Goal: Task Accomplishment & Management: Use online tool/utility

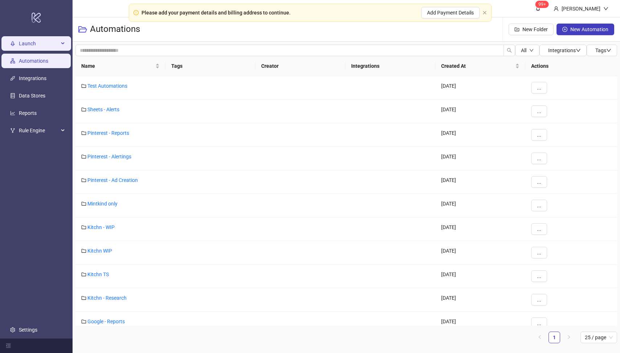
click at [52, 44] on span "Launch" at bounding box center [39, 43] width 40 height 15
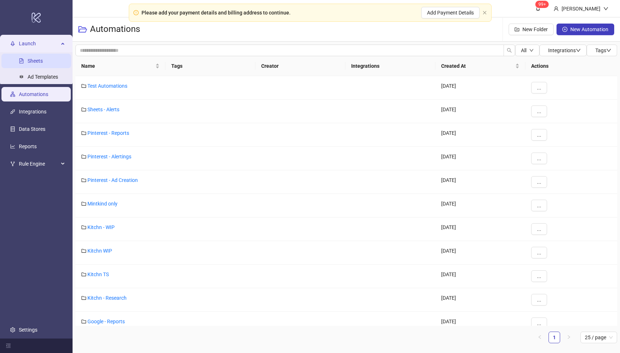
click at [43, 60] on link "Sheets" at bounding box center [35, 61] width 15 height 6
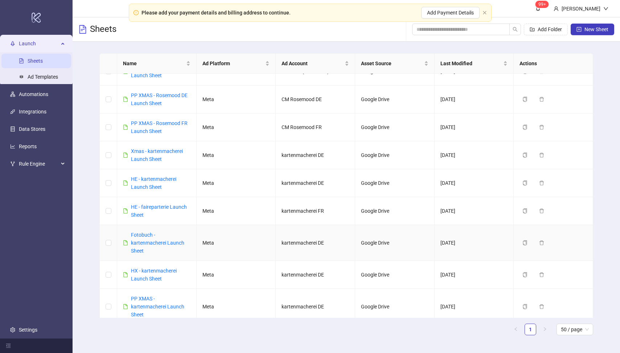
scroll to position [49, 0]
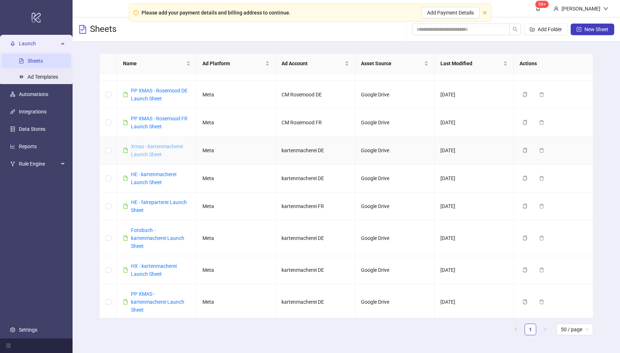
click at [142, 146] on link "Xmas - kartenmacherei Launch Sheet" at bounding box center [157, 151] width 52 height 14
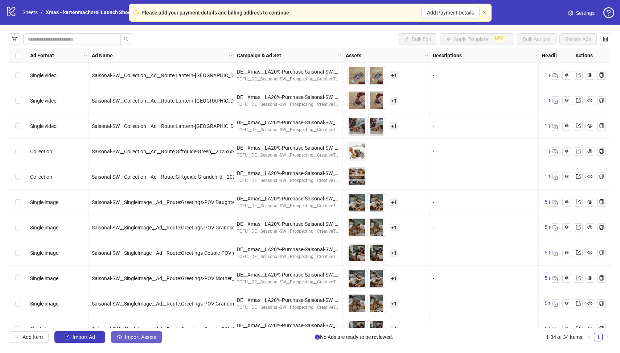
click at [141, 336] on span "Import Assets" at bounding box center [141, 337] width 32 height 6
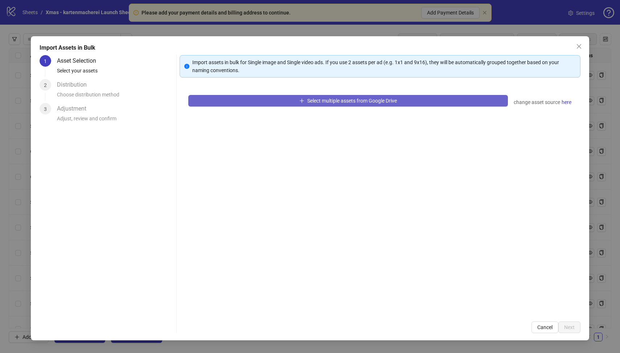
click at [326, 99] on span "Select multiple assets from Google Drive" at bounding box center [352, 101] width 90 height 6
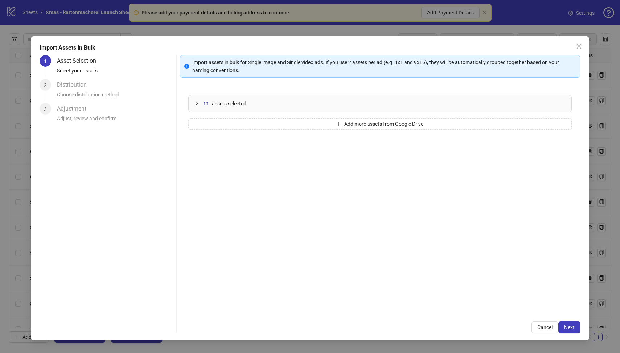
click at [198, 104] on icon "collapsed" at bounding box center [196, 104] width 4 height 4
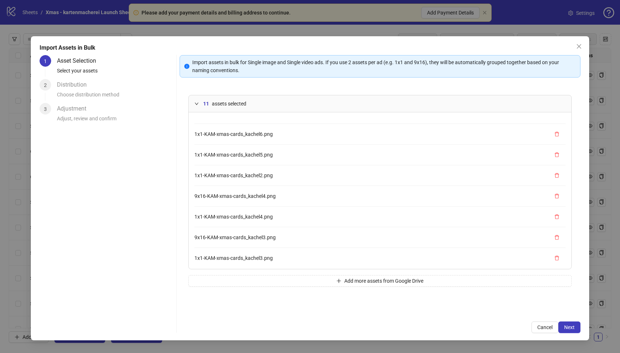
scroll to position [82, 0]
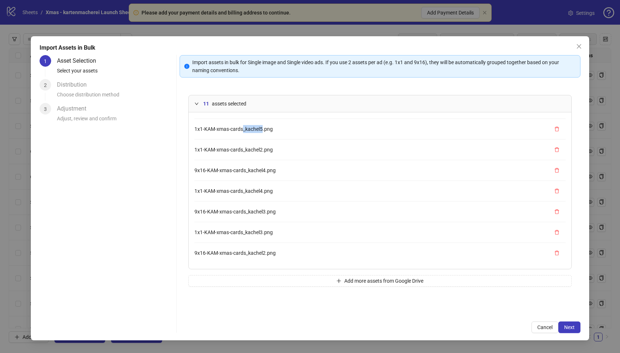
drag, startPoint x: 262, startPoint y: 129, endPoint x: 243, endPoint y: 129, distance: 19.2
click at [243, 129] on span "1x1-KAM-xmas-cards_kachel5.png" at bounding box center [233, 129] width 78 height 6
copy span "_kachel5"
click at [539, 327] on span "Cancel" at bounding box center [544, 327] width 15 height 6
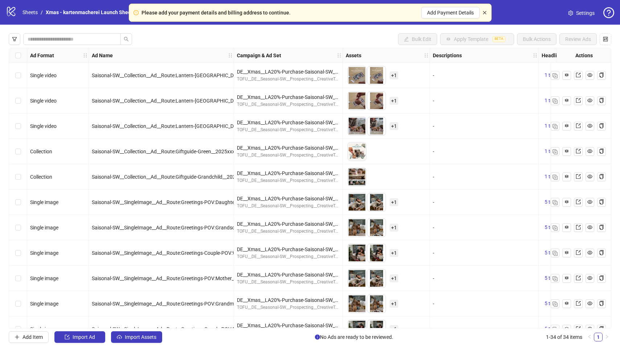
click at [485, 12] on icon "close" at bounding box center [484, 13] width 4 height 4
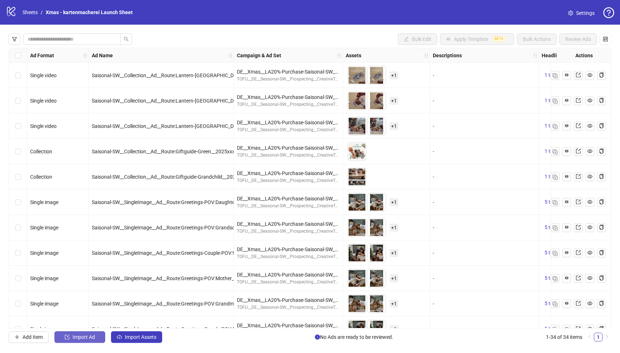
click at [86, 337] on span "Import Ad" at bounding box center [84, 337] width 22 height 6
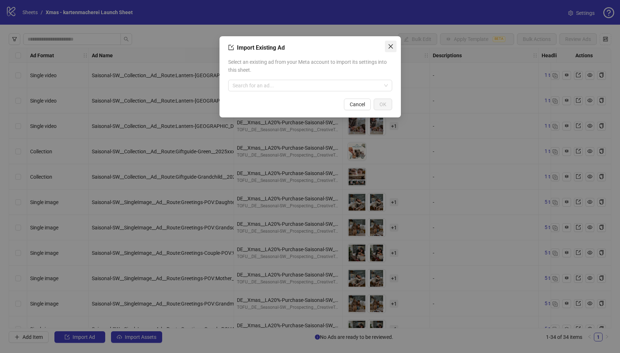
click at [392, 49] on button "Close" at bounding box center [391, 47] width 12 height 12
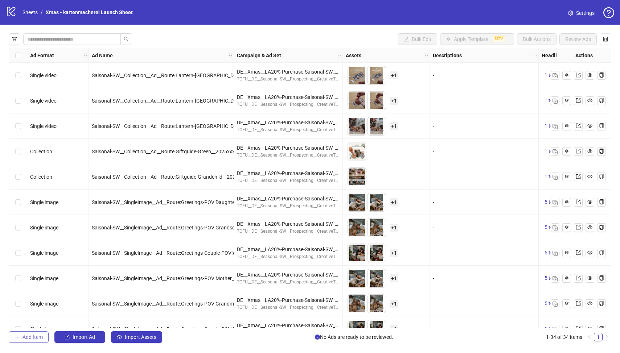
click at [34, 341] on button "Add Item" at bounding box center [29, 337] width 40 height 12
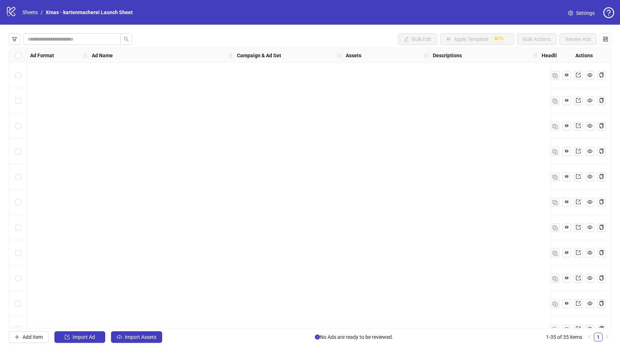
scroll to position [0, 0]
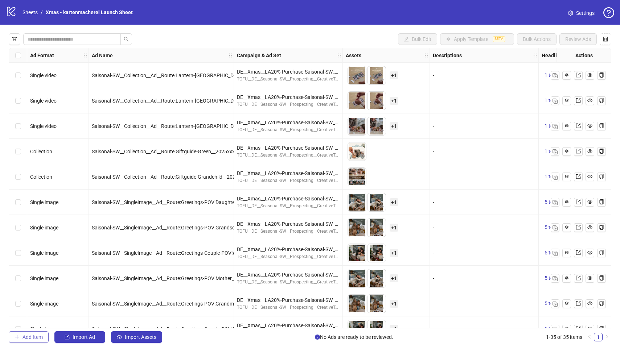
click at [39, 333] on button "Add Item" at bounding box center [29, 337] width 40 height 12
click at [42, 335] on span "Add Item" at bounding box center [32, 337] width 20 height 6
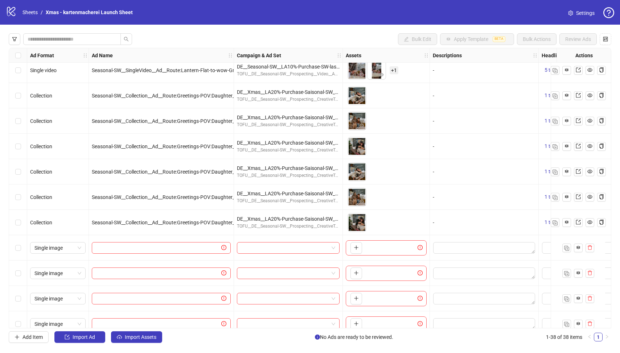
scroll to position [702, 0]
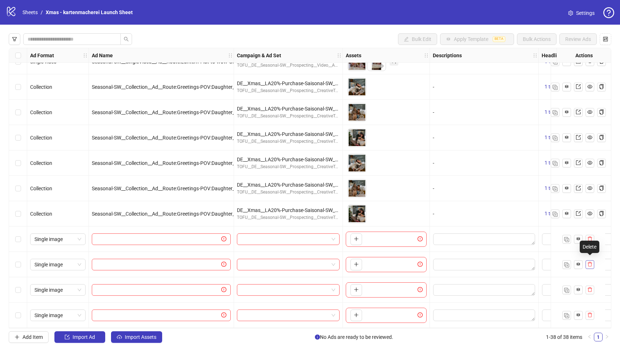
click at [589, 262] on icon "delete" at bounding box center [589, 264] width 5 height 5
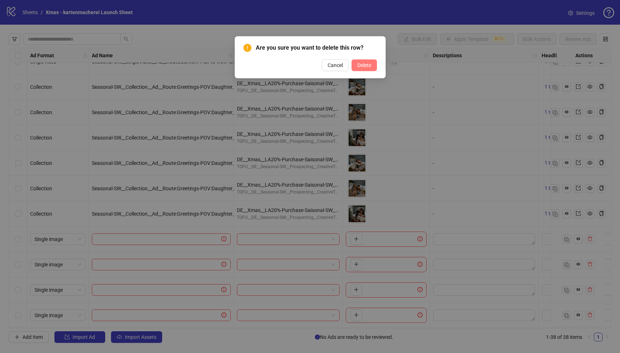
click at [367, 69] on button "Delete" at bounding box center [363, 65] width 25 height 12
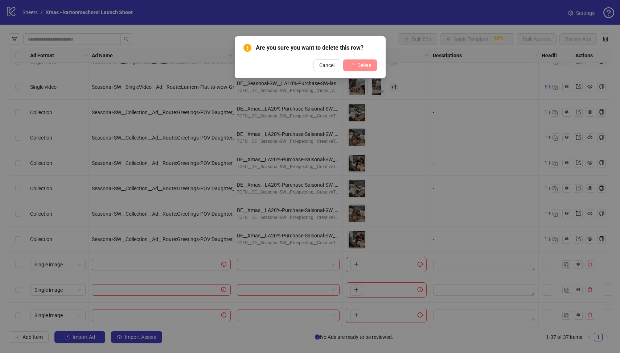
scroll to position [676, 0]
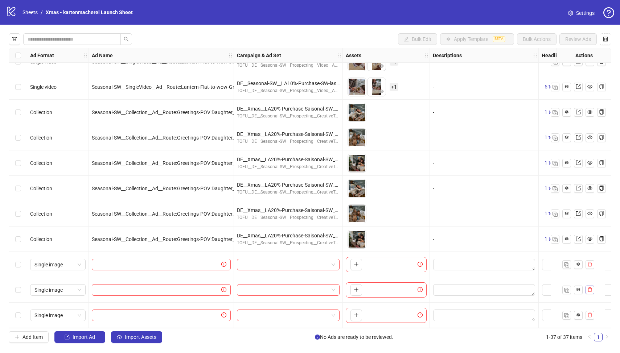
click at [588, 287] on icon "delete" at bounding box center [589, 289] width 5 height 5
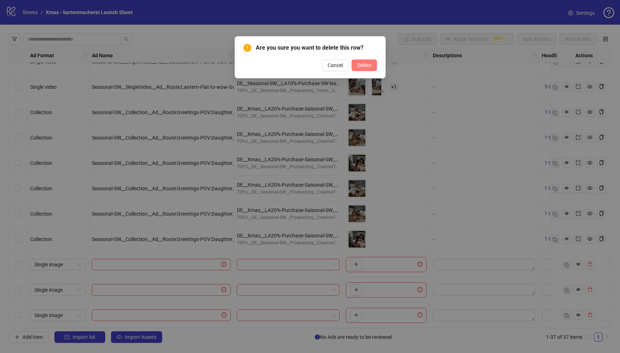
click at [372, 66] on button "Delete" at bounding box center [363, 65] width 25 height 12
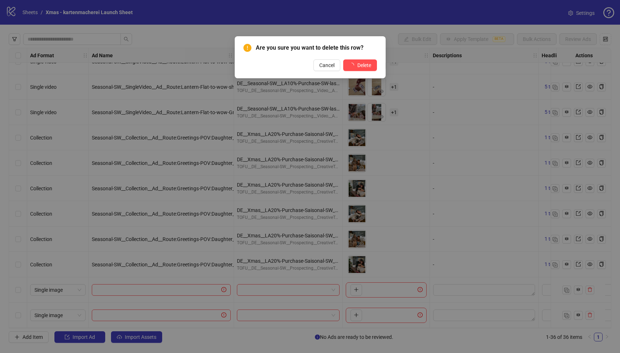
scroll to position [651, 0]
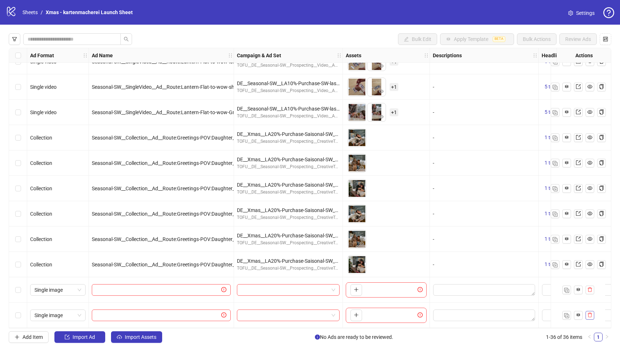
click at [593, 314] on button "button" at bounding box center [589, 315] width 9 height 9
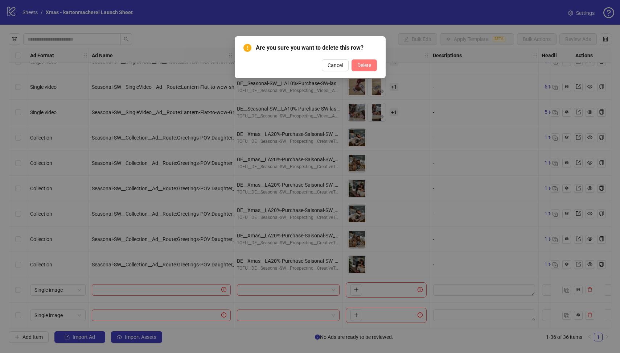
click at [370, 66] on button "Delete" at bounding box center [363, 65] width 25 height 12
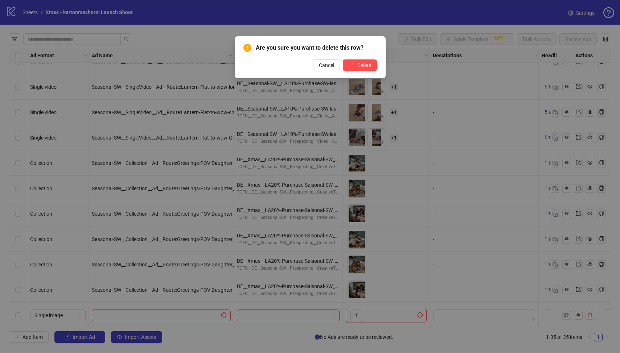
scroll to position [626, 0]
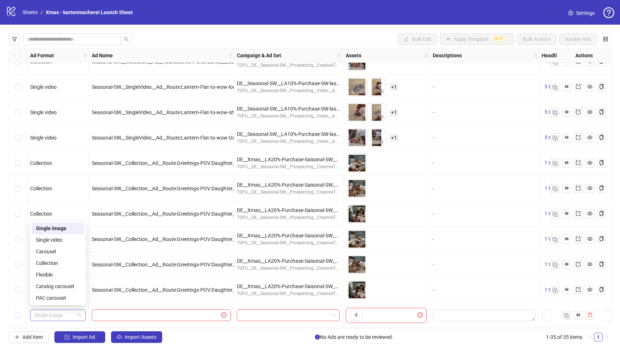
click at [73, 314] on span "Single image" at bounding box center [57, 315] width 47 height 11
click at [71, 295] on div "PAC carousel" at bounding box center [58, 298] width 44 height 8
click at [172, 311] on input "text" at bounding box center [158, 315] width 124 height 8
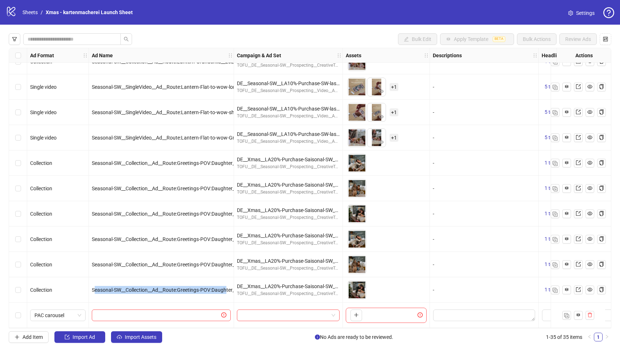
drag, startPoint x: 94, startPoint y: 287, endPoint x: 228, endPoint y: 289, distance: 134.1
click at [228, 289] on span "Seasonal-SW__Collection__Ad__Route:Greetings-POV:Daughter__2025xxxx" at bounding box center [175, 290] width 167 height 6
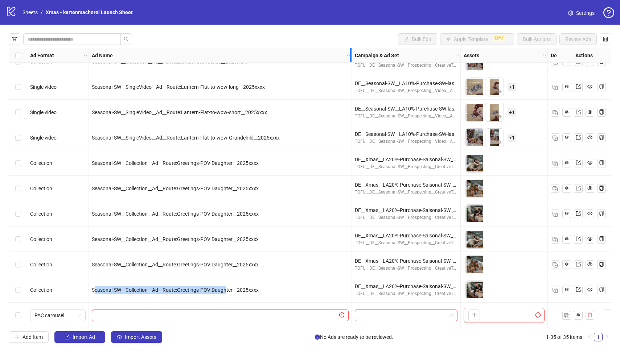
drag, startPoint x: 232, startPoint y: 61, endPoint x: 362, endPoint y: 62, distance: 129.4
click at [351, 62] on div "Resize Ad Name column" at bounding box center [350, 55] width 2 height 14
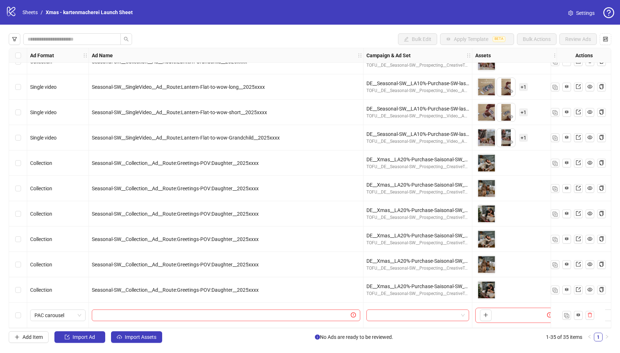
click at [243, 290] on div "Seasonal-SW__Collection__Ad__Route:Greetings-POV:Daughter__2025xxxx" at bounding box center [226, 290] width 268 height 8
drag, startPoint x: 276, startPoint y: 284, endPoint x: 92, endPoint y: 286, distance: 184.2
click at [92, 286] on div "Seasonal-SW__Collection__Ad__Route:Greetings-POV:Daughter__2025xxxx" at bounding box center [226, 290] width 268 height 8
copy span "Seasonal-SW__Collection__Ad__Route:Greetings-POV:Daughter__2025xxxx"
click at [132, 314] on input "text" at bounding box center [222, 315] width 253 height 8
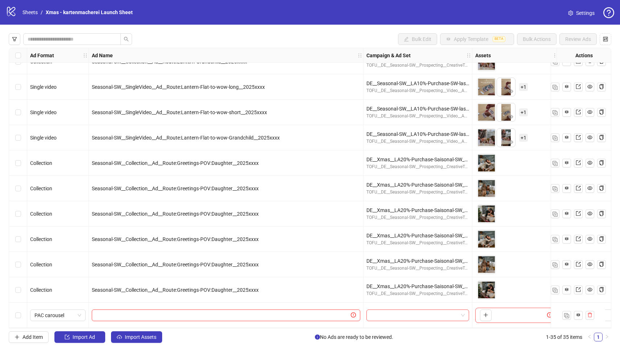
paste input "**********"
click at [145, 314] on input "**********" at bounding box center [225, 315] width 258 height 8
click at [153, 314] on input "**********" at bounding box center [225, 315] width 258 height 8
click at [232, 311] on input "**********" at bounding box center [225, 315] width 258 height 8
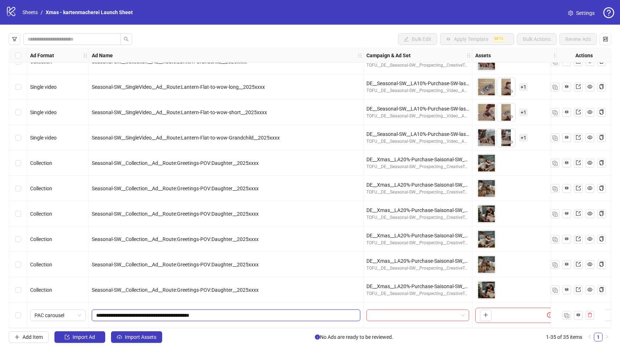
type input "**********"
